Goal: Information Seeking & Learning: Learn about a topic

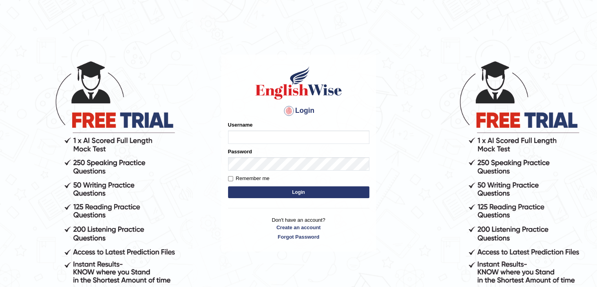
type input "yalineem"
click at [282, 194] on button "Login" at bounding box center [298, 192] width 141 height 12
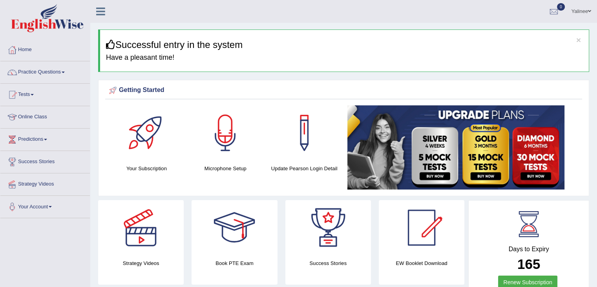
click at [16, 102] on link "Tests" at bounding box center [45, 94] width 90 height 20
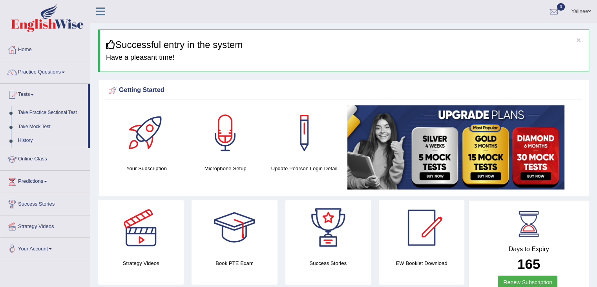
click at [33, 157] on link "Online Class" at bounding box center [45, 158] width 90 height 20
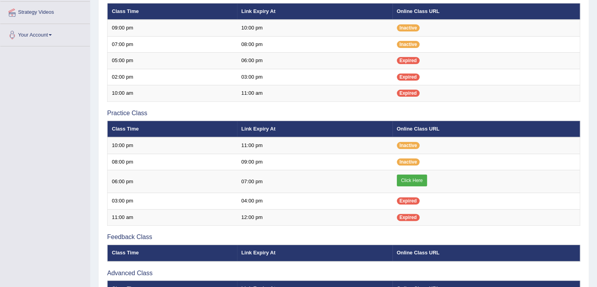
scroll to position [177, 0]
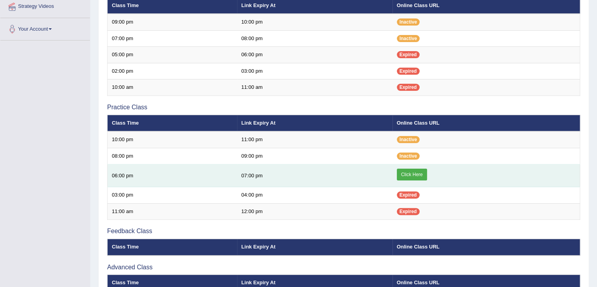
click at [405, 173] on link "Click Here" at bounding box center [412, 174] width 30 height 12
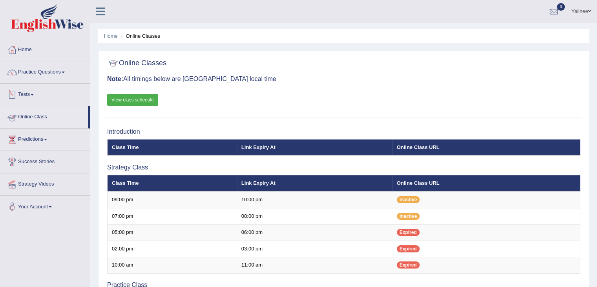
click at [27, 115] on link "Online Class" at bounding box center [44, 116] width 88 height 20
click at [57, 70] on link "Practice Questions" at bounding box center [45, 71] width 90 height 20
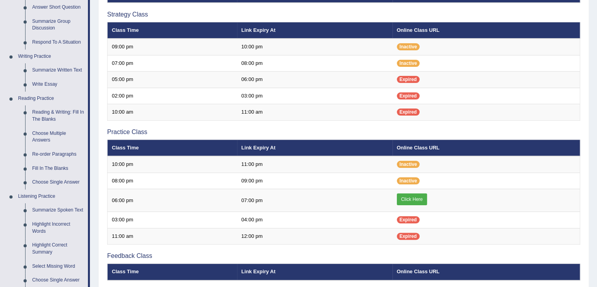
scroll to position [158, 0]
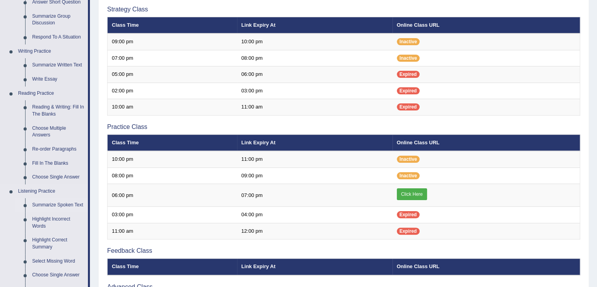
click at [56, 202] on link "Summarize Spoken Text" at bounding box center [58, 205] width 59 height 14
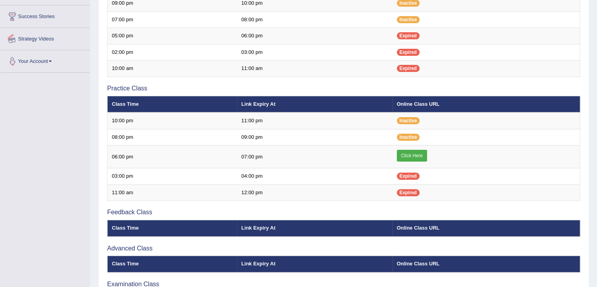
scroll to position [255, 0]
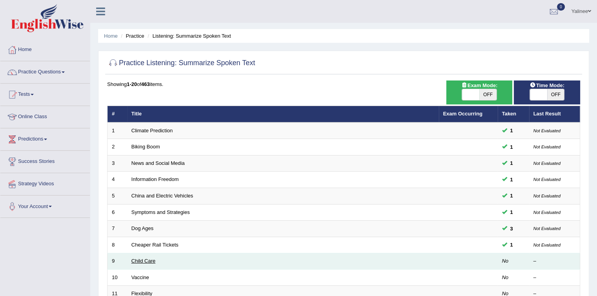
click at [143, 260] on link "Child Care" at bounding box center [144, 261] width 24 height 6
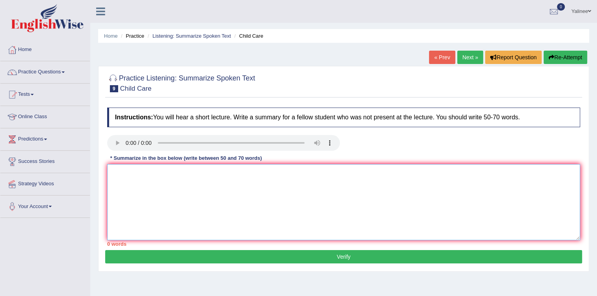
click at [126, 186] on textarea at bounding box center [343, 202] width 473 height 76
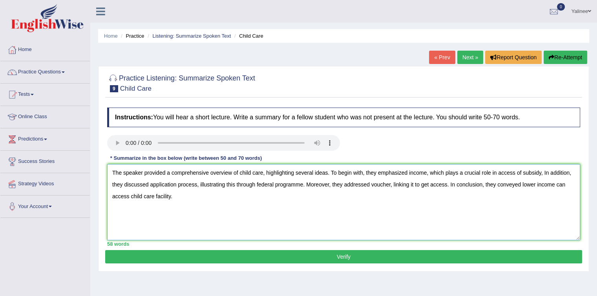
type textarea "The speaker provided a comprehensive overview of child care, highlighting sever…"
click at [344, 255] on button "Verify" at bounding box center [343, 256] width 477 height 13
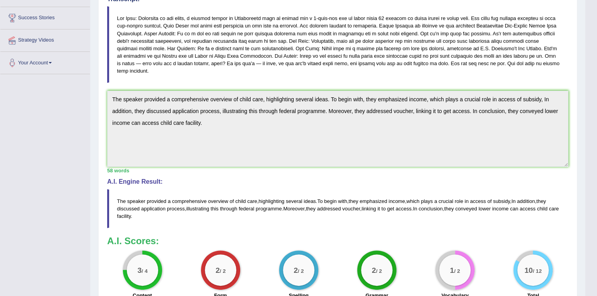
scroll to position [116, 0]
